Goal: Information Seeking & Learning: Learn about a topic

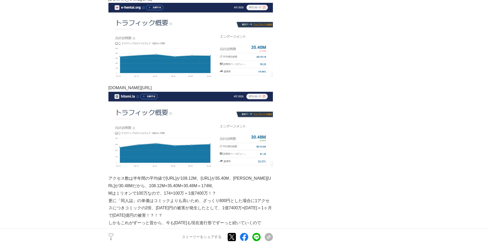
scroll to position [514, 0]
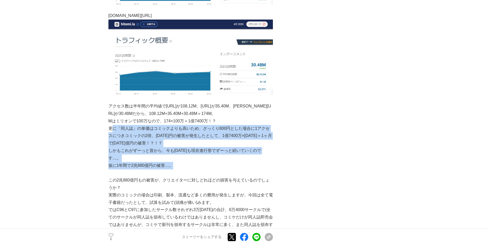
drag, startPoint x: 178, startPoint y: 152, endPoint x: 112, endPoint y: 120, distance: 73.4
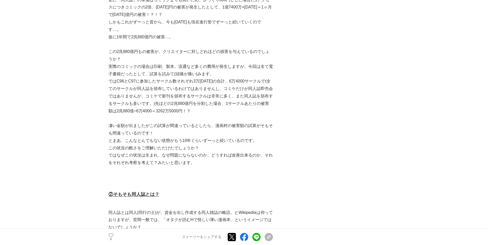
click at [134, 144] on p "この状況の酷さをご理解いただけたでしょうか？" at bounding box center [190, 147] width 164 height 7
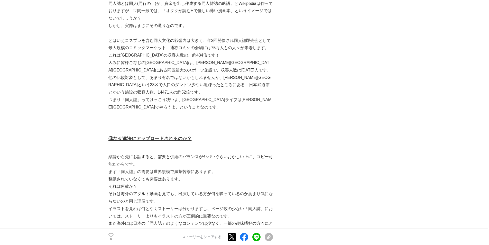
scroll to position [899, 0]
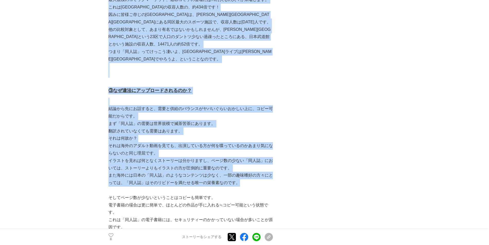
drag, startPoint x: 108, startPoint y: 92, endPoint x: 250, endPoint y: 169, distance: 161.6
click at [158, 142] on p "それは海外のアダルト動画を見ても、出演している方が何を喋っているのかあまり気にならないのと同じ理屈です。" at bounding box center [190, 149] width 164 height 15
click at [152, 142] on p "それは海外のアダルト動画を見ても、出演している方が何を喋っているのかあまり気にならないのと同じ理屈です。" at bounding box center [190, 149] width 164 height 15
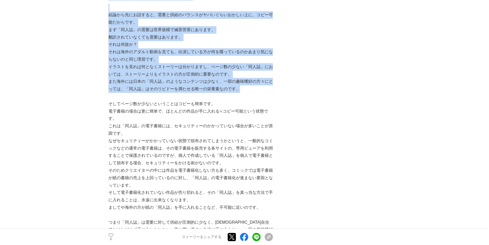
scroll to position [1002, 0]
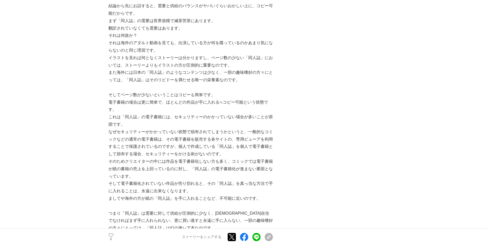
click at [137, 158] on p "そのためクリエイターの中には作品を電子書籍化しない方も多く、コミックでは電子書籍が紙の書籍の売上を上回っているのに対し、「同人誌」の電子書籍化が進まない要因と…" at bounding box center [190, 169] width 164 height 22
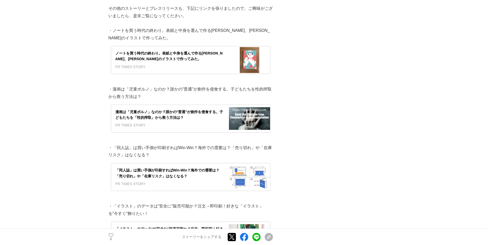
scroll to position [2518, 0]
